Goal: Information Seeking & Learning: Check status

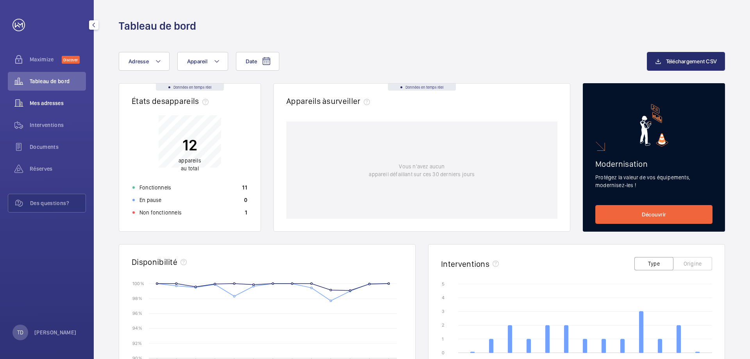
click at [65, 100] on span "Mes adresses" at bounding box center [58, 103] width 56 height 8
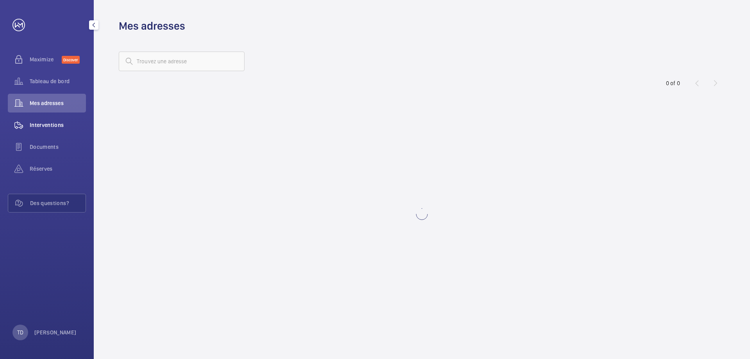
click at [53, 123] on span "Interventions" at bounding box center [58, 125] width 56 height 8
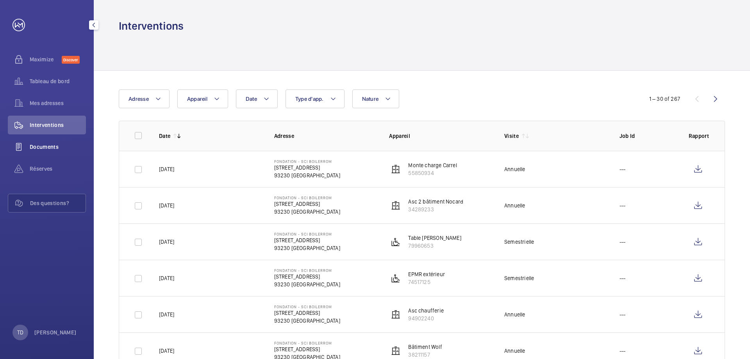
click at [50, 146] on span "Documents" at bounding box center [58, 147] width 56 height 8
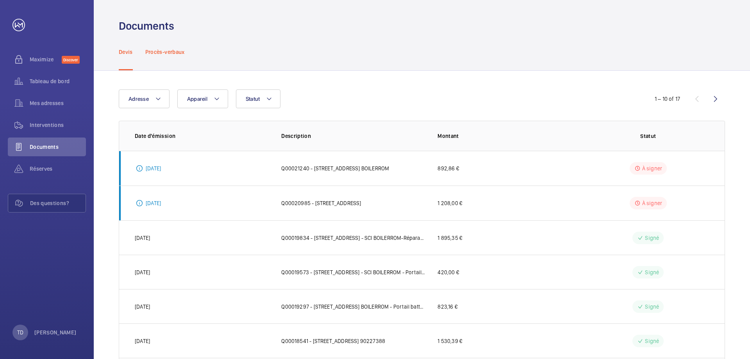
click at [178, 52] on p "Procès-verbaux" at bounding box center [164, 52] width 39 height 8
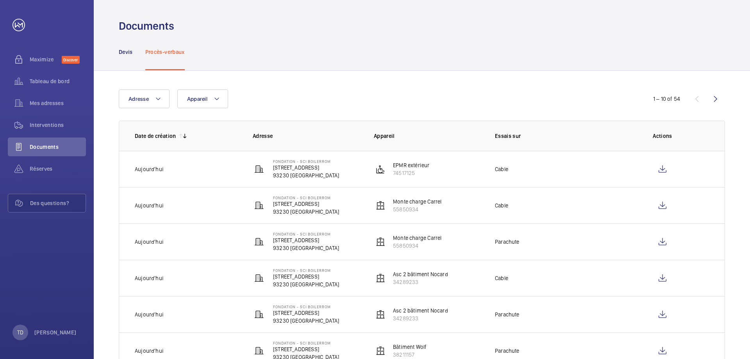
drag, startPoint x: 718, startPoint y: 99, endPoint x: 526, endPoint y: 125, distance: 194.2
click at [718, 99] on wm-front-icon-button at bounding box center [715, 98] width 19 height 19
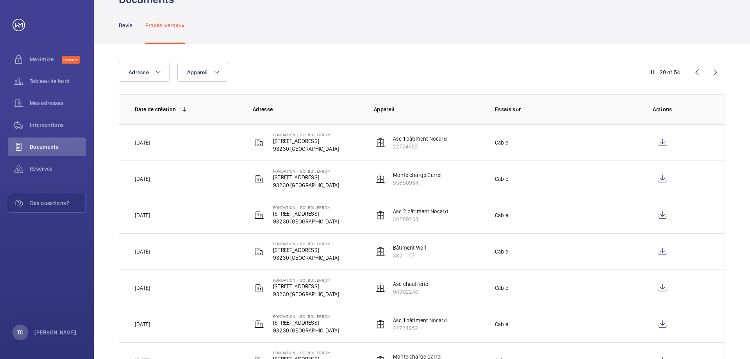
scroll to position [18, 0]
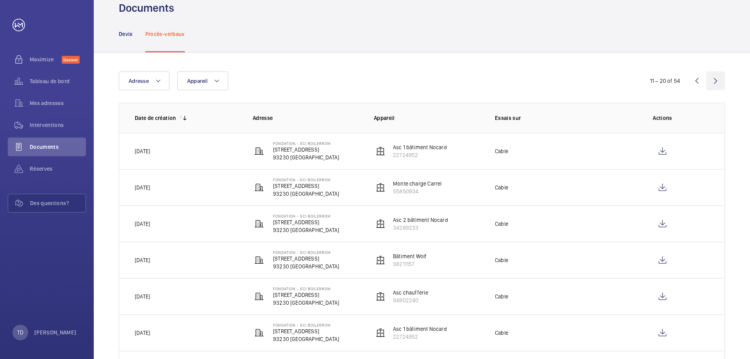
click at [711, 80] on wm-front-icon-button at bounding box center [715, 80] width 19 height 19
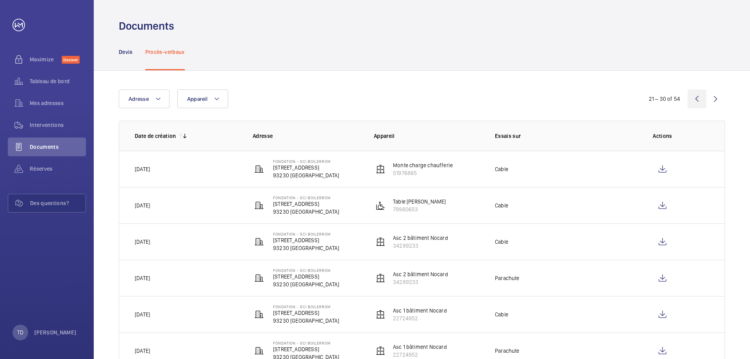
click at [694, 99] on wm-front-icon-button at bounding box center [696, 98] width 19 height 19
click at [698, 97] on wm-front-icon-button at bounding box center [696, 98] width 19 height 19
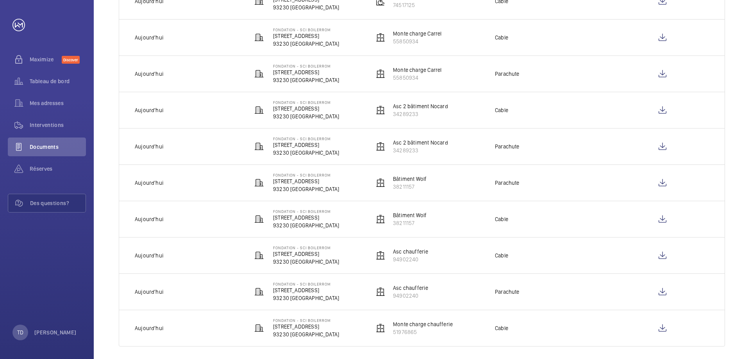
scroll to position [174, 0]
